Goal: Task Accomplishment & Management: Use online tool/utility

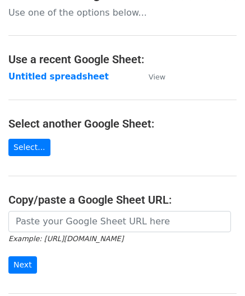
scroll to position [56, 0]
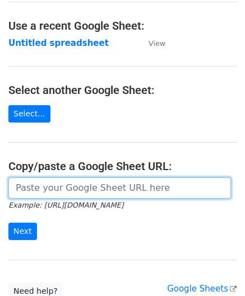
click at [76, 191] on input "url" at bounding box center [119, 188] width 222 height 21
paste input "https://docs.google.com/spreadsheets/d/1_keHh8U-0a09WtXBsUDFSSKVT8uVB_hQxSUA6ad…"
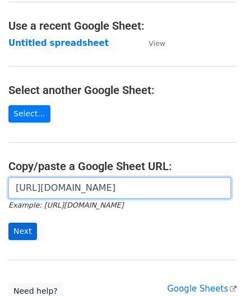
type input "https://docs.google.com/spreadsheets/d/1_keHh8U-0a09WtXBsUDFSSKVT8uVB_hQxSUA6ad…"
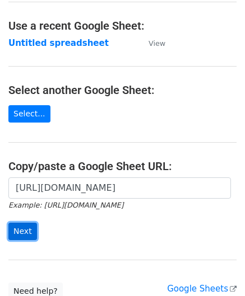
click at [27, 223] on input "Next" at bounding box center [22, 231] width 29 height 17
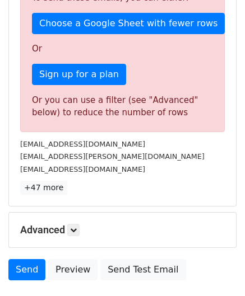
scroll to position [378, 0]
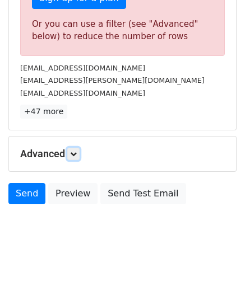
drag, startPoint x: 77, startPoint y: 155, endPoint x: 89, endPoint y: 155, distance: 11.2
click at [77, 155] on link at bounding box center [73, 154] width 12 height 12
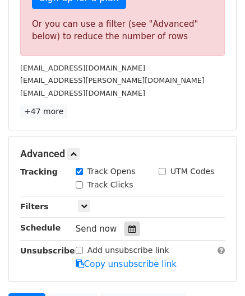
click at [128, 225] on icon at bounding box center [131, 229] width 7 height 8
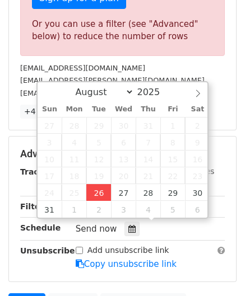
type input "[DATE] 12:00"
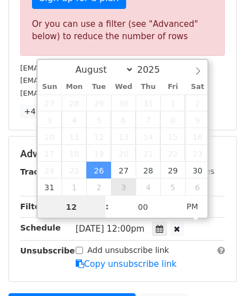
paste input "4"
type input "4"
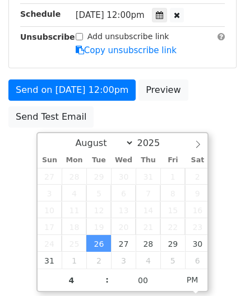
type input "[DATE] 16:00"
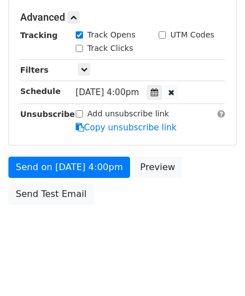
scroll to position [514, 0]
